Goal: Information Seeking & Learning: Find specific fact

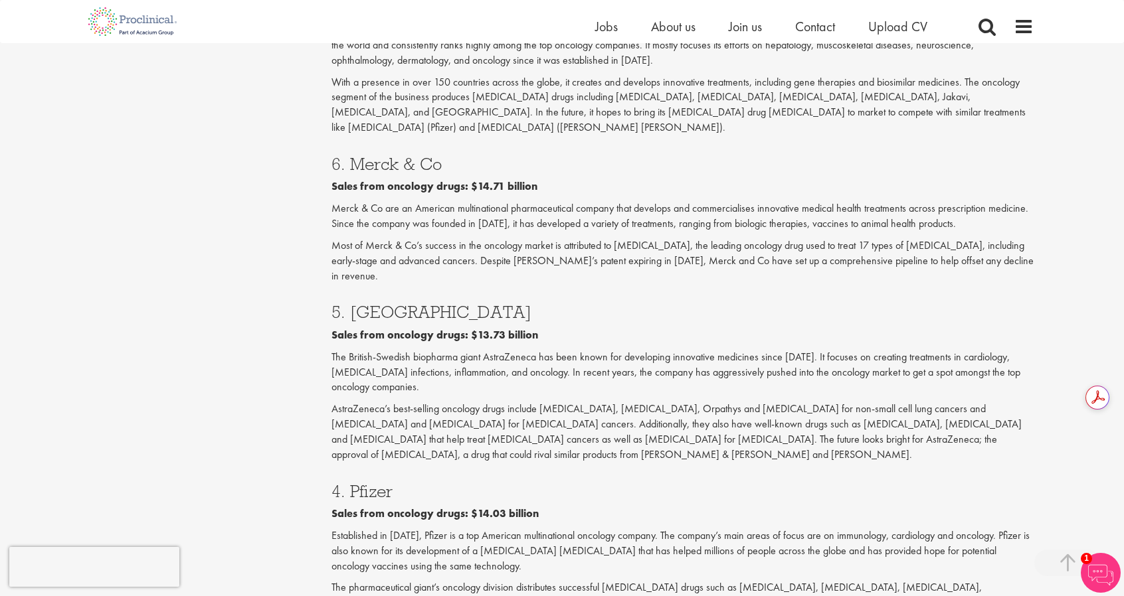
scroll to position [1528, 0]
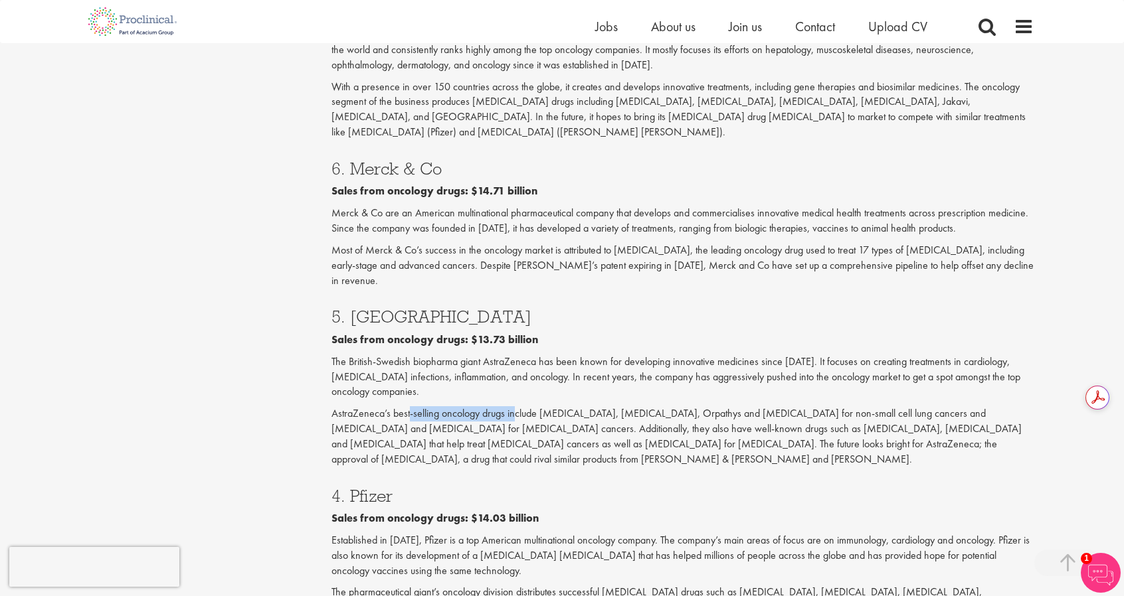
drag, startPoint x: 409, startPoint y: 321, endPoint x: 513, endPoint y: 321, distance: 104.3
click at [513, 407] on p "AstraZeneca’s best-selling oncology drugs include [MEDICAL_DATA], [MEDICAL_DATA…" at bounding box center [682, 437] width 703 height 60
click at [533, 407] on p "AstraZeneca’s best-selling oncology drugs include [MEDICAL_DATA], [MEDICAL_DATA…" at bounding box center [682, 437] width 703 height 60
click at [632, 315] on div "5. [GEOGRAPHIC_DATA] Sales from oncology drugs: $13.73 billion The British-Swed…" at bounding box center [682, 384] width 723 height 179
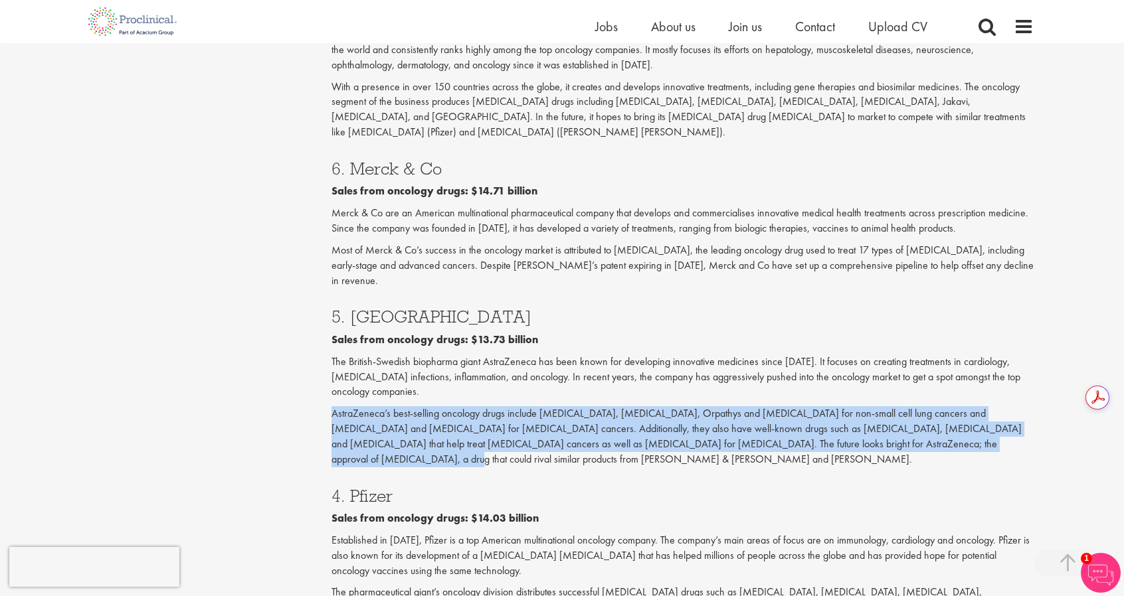
drag, startPoint x: 332, startPoint y: 322, endPoint x: 941, endPoint y: 347, distance: 609.6
click at [941, 407] on p "AstraZeneca’s best-selling oncology drugs include [MEDICAL_DATA], [MEDICAL_DATA…" at bounding box center [682, 437] width 703 height 60
click at [880, 407] on p "AstraZeneca’s best-selling oncology drugs include [MEDICAL_DATA], [MEDICAL_DATA…" at bounding box center [682, 437] width 703 height 60
drag, startPoint x: 907, startPoint y: 353, endPoint x: 333, endPoint y: 325, distance: 574.6
click at [333, 407] on p "AstraZeneca’s best-selling oncology drugs include [MEDICAL_DATA], [MEDICAL_DATA…" at bounding box center [682, 437] width 703 height 60
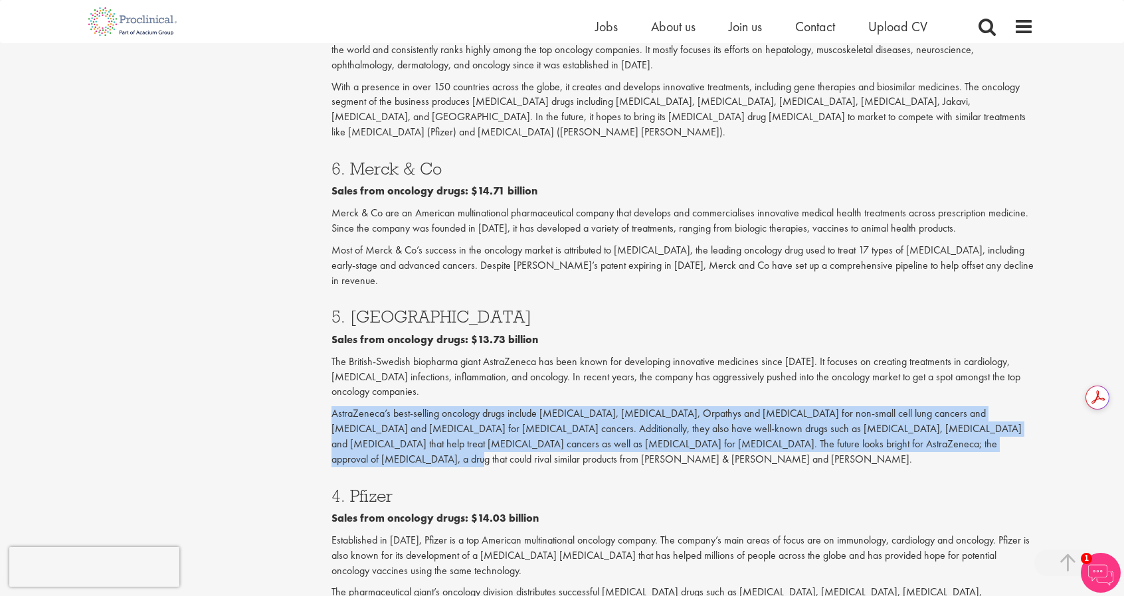
click at [349, 407] on p "AstraZeneca’s best-selling oncology drugs include [MEDICAL_DATA], [MEDICAL_DATA…" at bounding box center [682, 437] width 703 height 60
drag, startPoint x: 329, startPoint y: 323, endPoint x: 910, endPoint y: 349, distance: 581.1
click at [910, 349] on div "Who are the top 10 oncology companies in the world? (2024) our consultant manag…" at bounding box center [682, 3] width 723 height 2764
click at [894, 407] on p "AstraZeneca’s best-selling oncology drugs include [MEDICAL_DATA], [MEDICAL_DATA…" at bounding box center [682, 437] width 703 height 60
drag, startPoint x: 911, startPoint y: 353, endPoint x: 329, endPoint y: 329, distance: 582.4
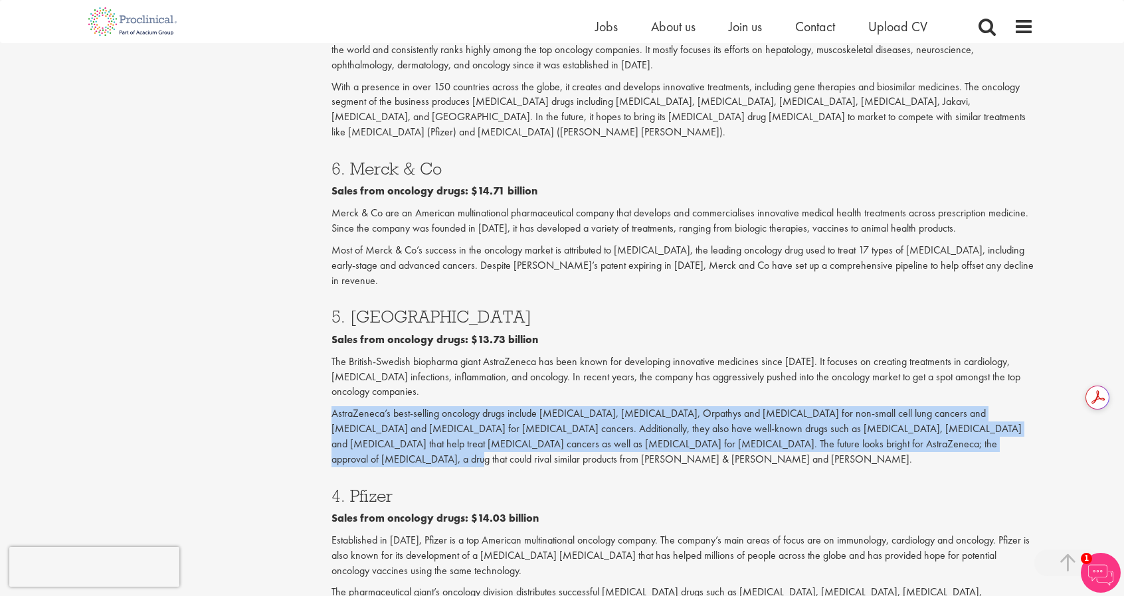
click at [329, 329] on div "Who are the top 10 oncology companies in the world? (2024) our consultant manag…" at bounding box center [682, 3] width 723 height 2764
click at [365, 407] on p "AstraZeneca’s best-selling oncology drugs include [MEDICAL_DATA], [MEDICAL_DATA…" at bounding box center [682, 437] width 703 height 60
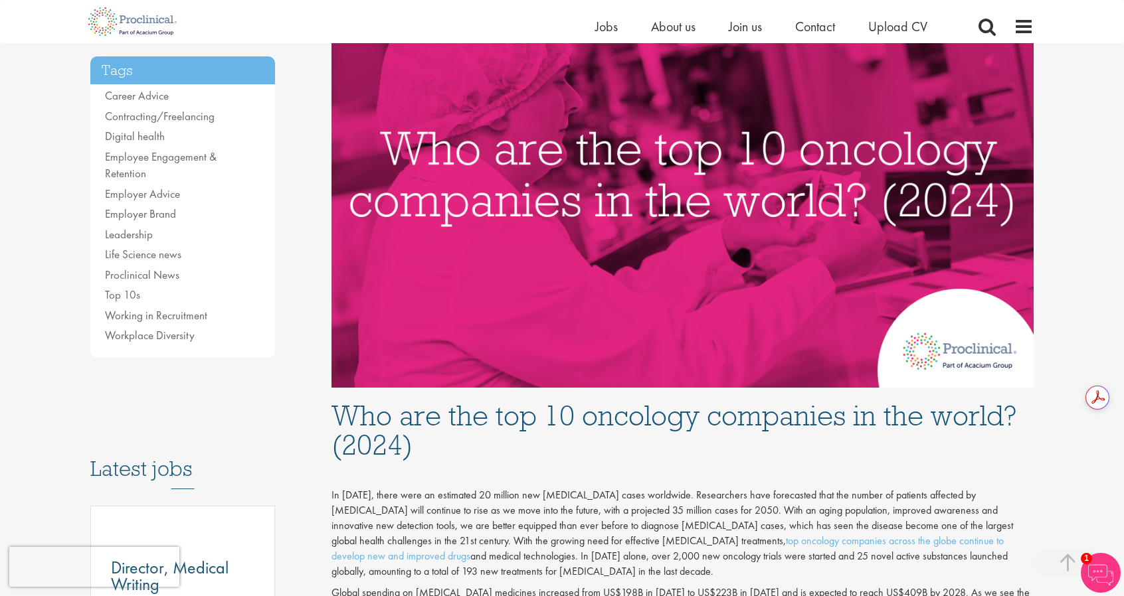
scroll to position [399, 0]
